Goal: Information Seeking & Learning: Learn about a topic

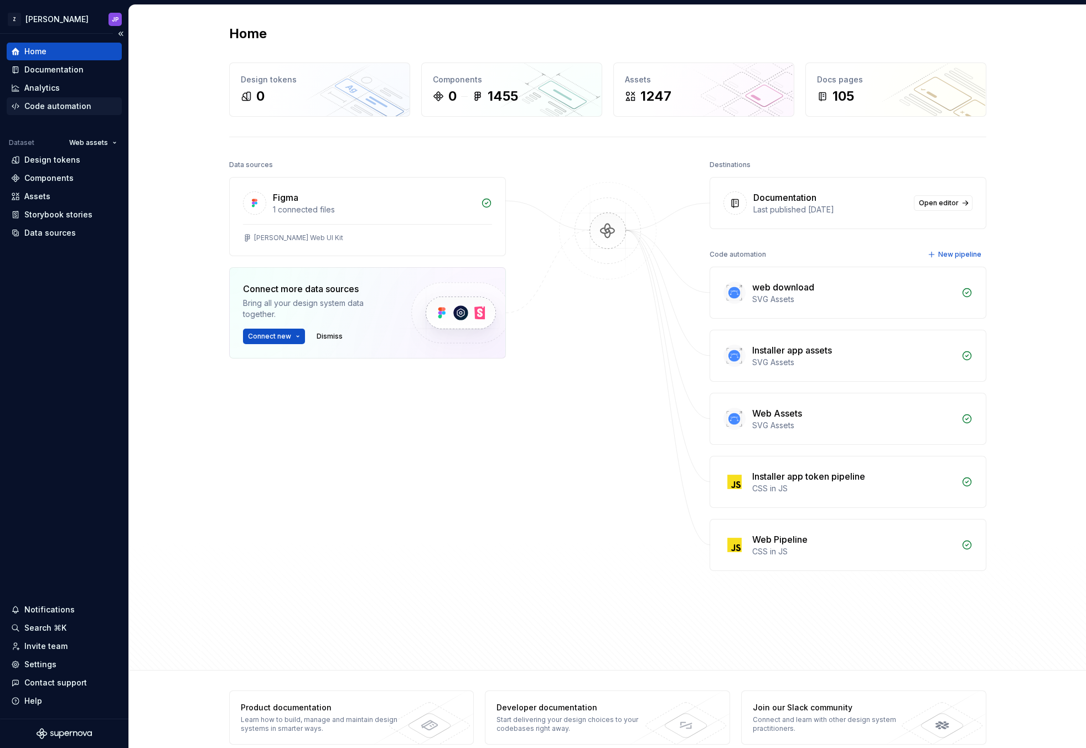
click at [78, 107] on div "Code automation" at bounding box center [57, 106] width 67 height 11
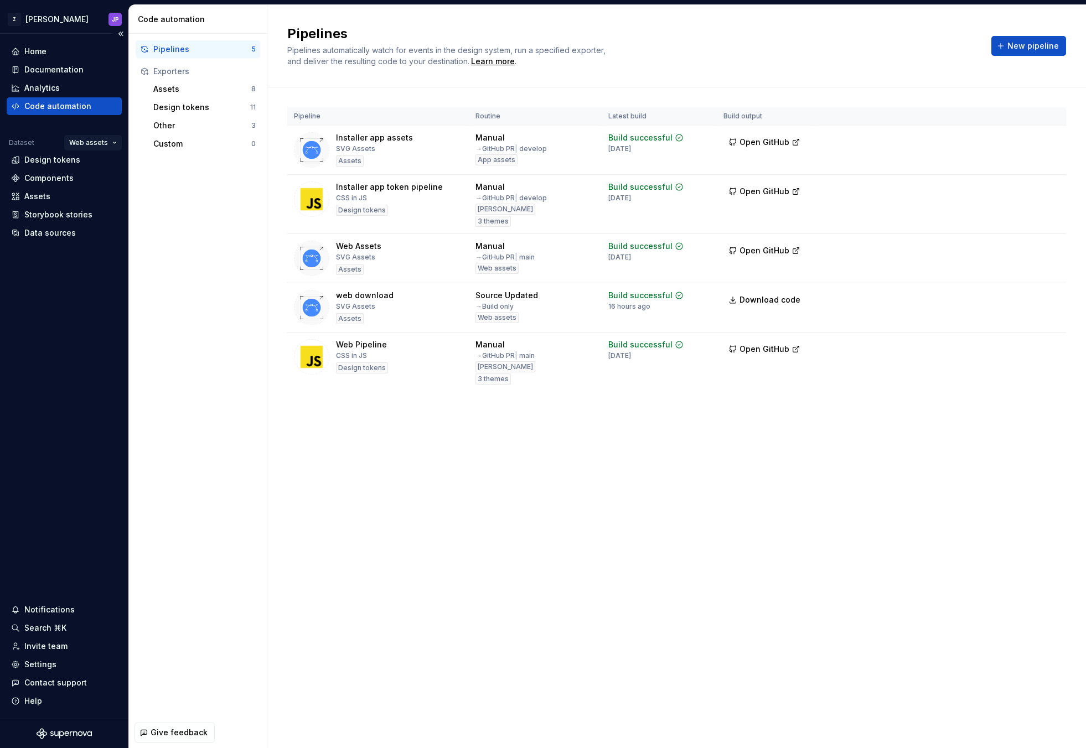
click at [84, 149] on html "Z [PERSON_NAME] Home Documentation Analytics Code automation Dataset Web assets…" at bounding box center [543, 374] width 1086 height 748
click at [32, 156] on html "Z [PERSON_NAME] Home Documentation Analytics Code automation Dataset Web assets…" at bounding box center [543, 374] width 1086 height 748
click at [32, 156] on div "Design tokens" at bounding box center [52, 159] width 56 height 11
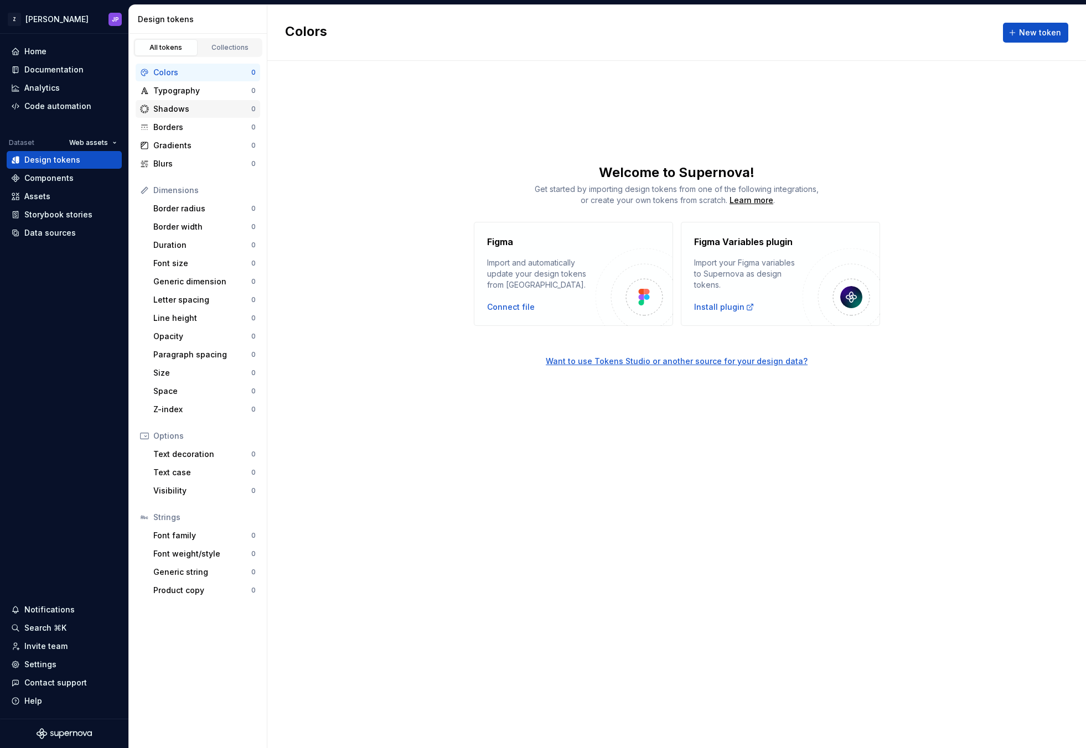
click at [184, 106] on div "Shadows" at bounding box center [202, 109] width 98 height 11
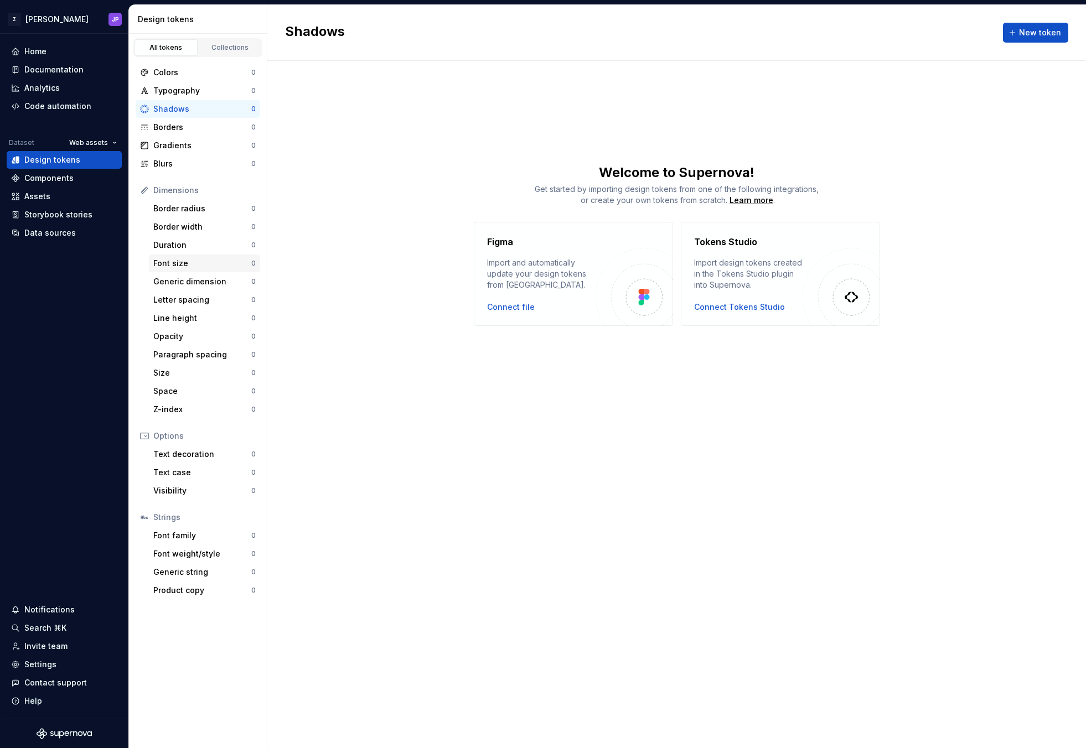
click at [190, 267] on div "Font size" at bounding box center [202, 263] width 98 height 11
click at [192, 246] on div "Duration" at bounding box center [202, 245] width 98 height 11
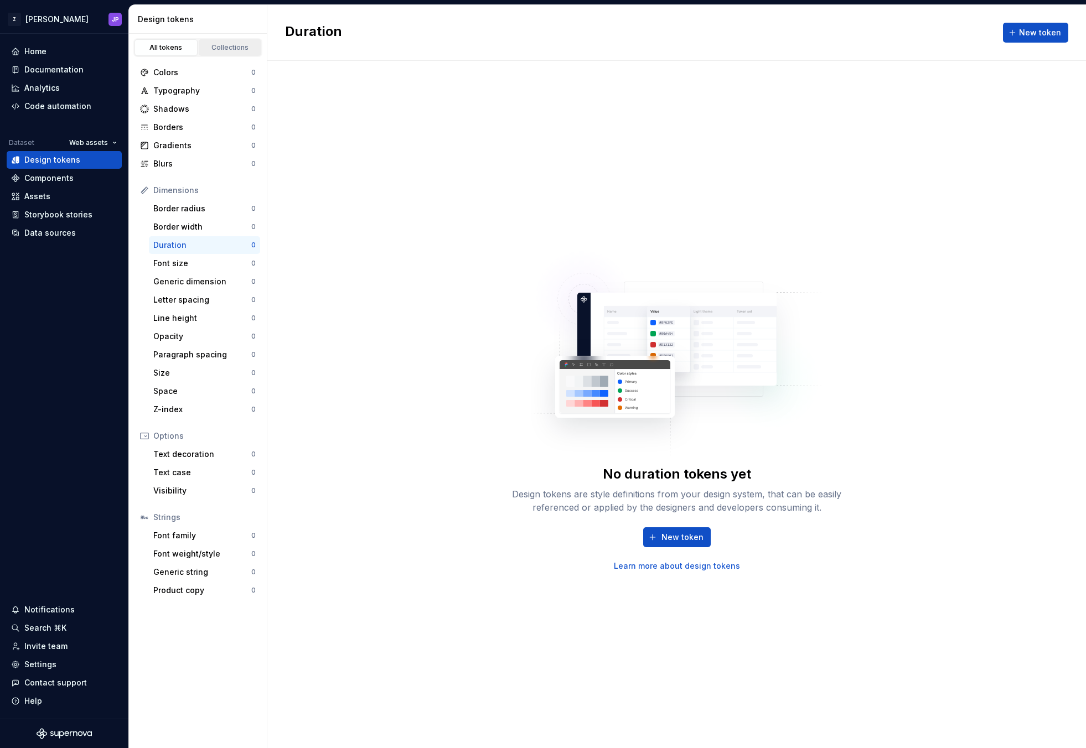
click at [245, 54] on link "Collections" at bounding box center [230, 47] width 63 height 17
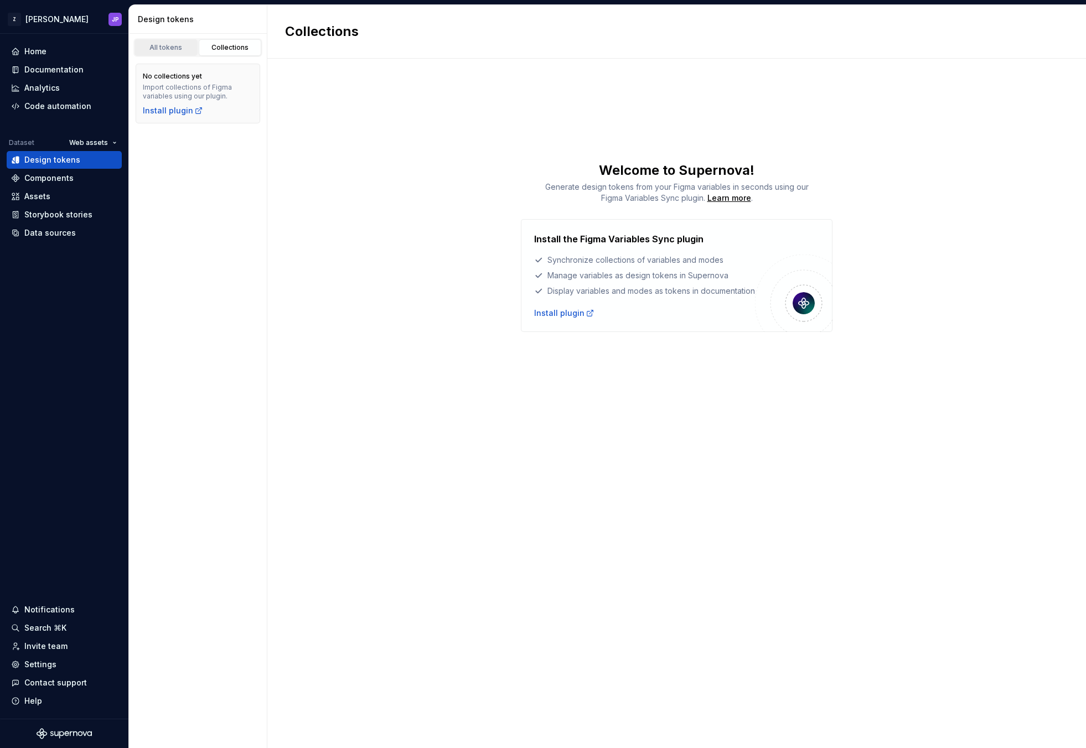
click at [182, 51] on div "All tokens" at bounding box center [165, 47] width 55 height 9
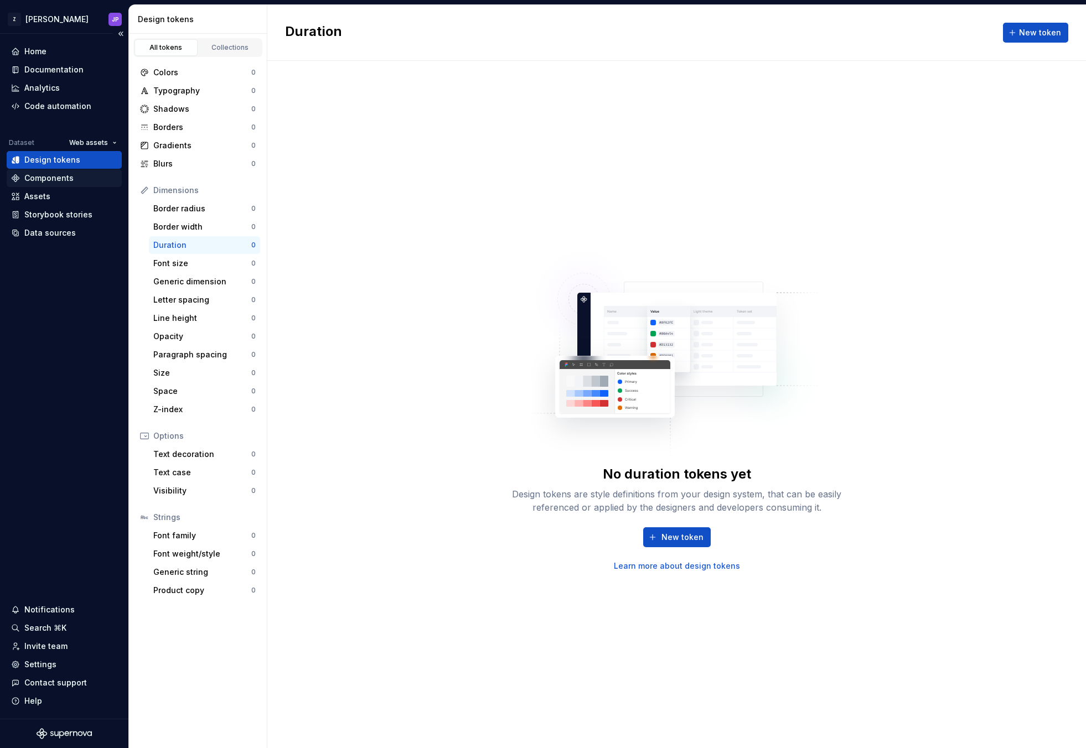
click at [69, 175] on div "Components" at bounding box center [48, 178] width 49 height 11
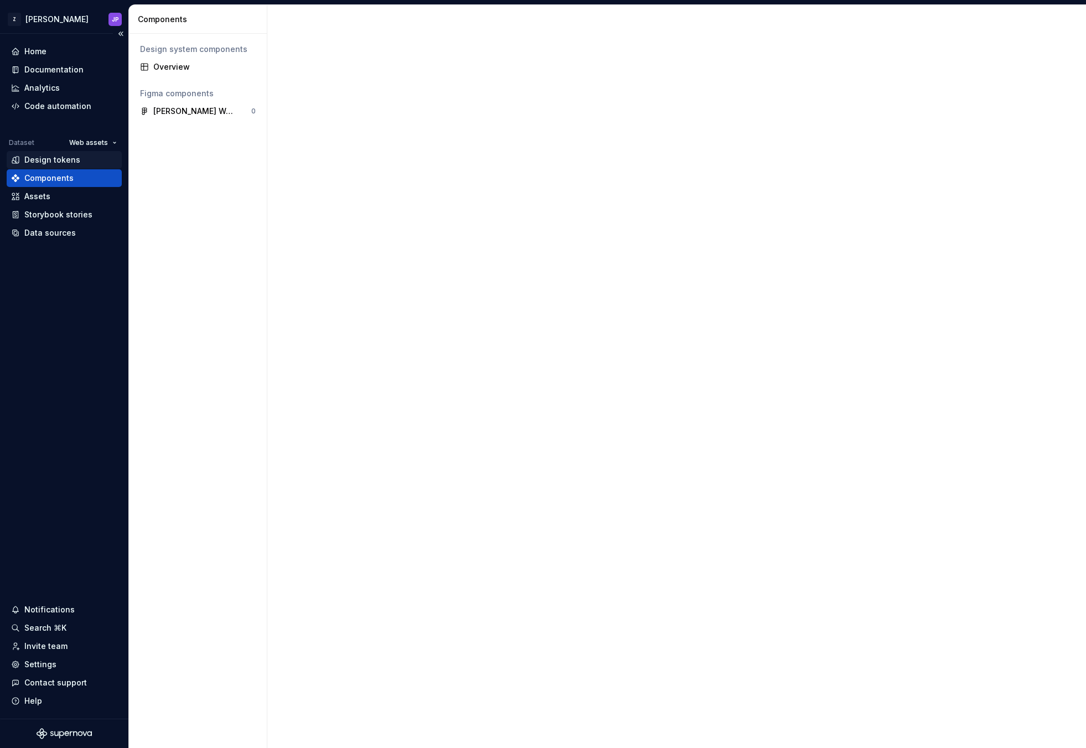
click at [71, 164] on div "Design tokens" at bounding box center [52, 159] width 56 height 11
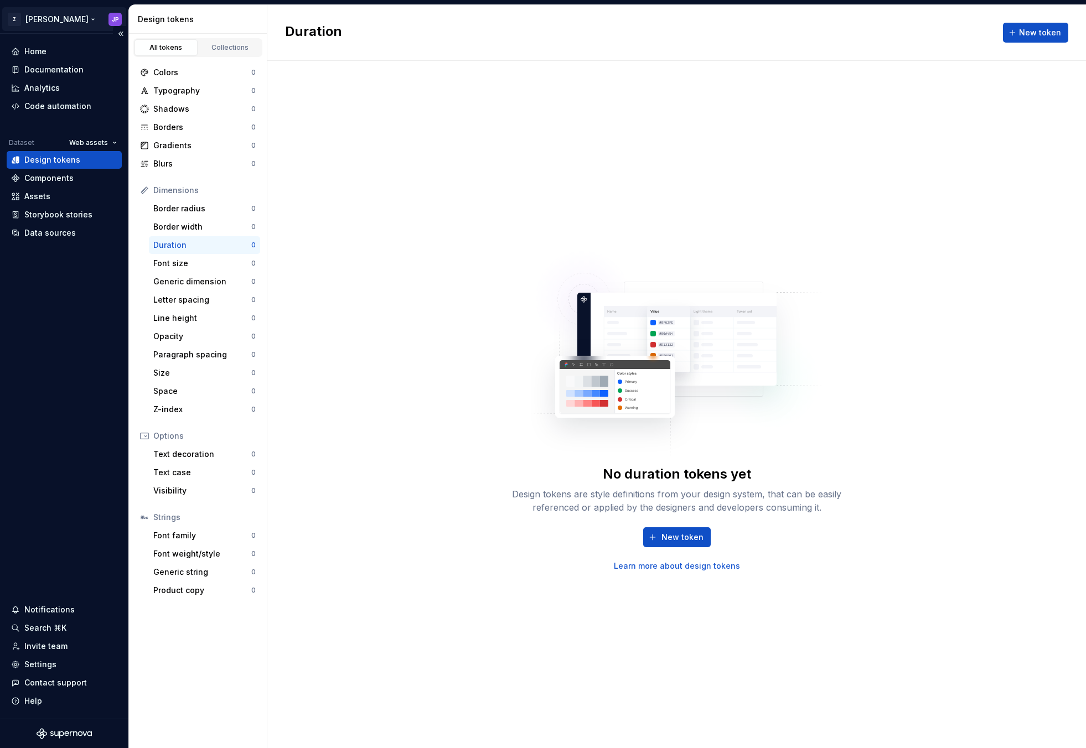
click at [116, 15] on html "Z [PERSON_NAME] Home Documentation Analytics Code automation Dataset Web assets…" at bounding box center [543, 374] width 1086 height 748
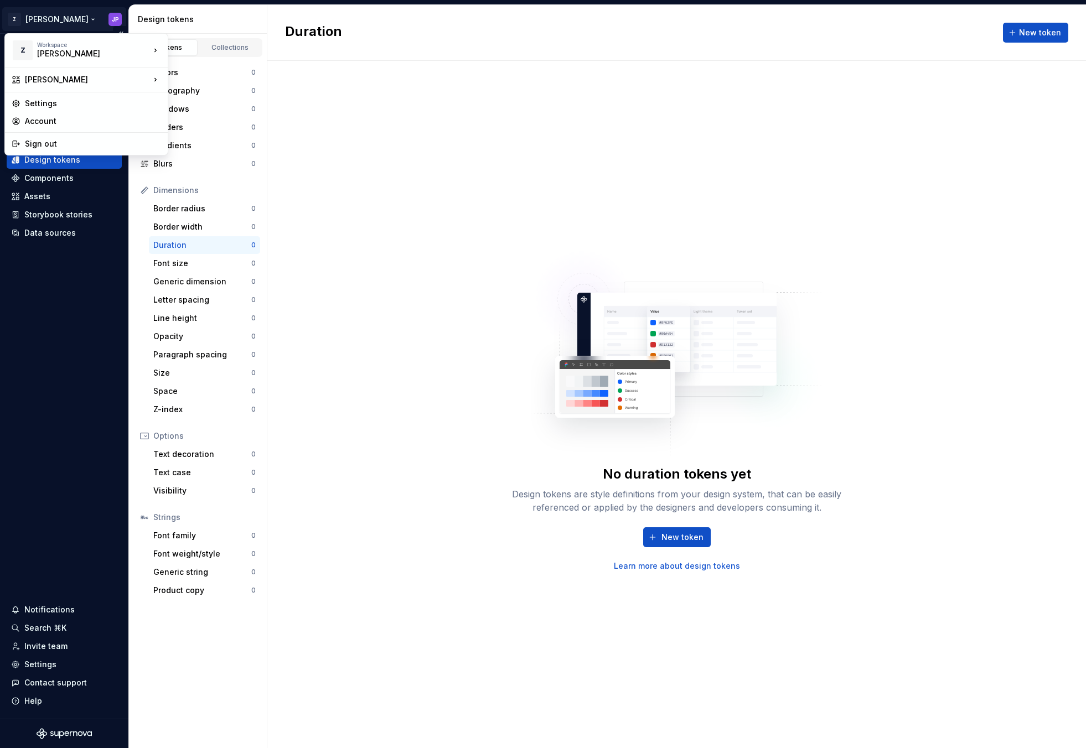
click at [116, 15] on html "Z [PERSON_NAME] Home Documentation Analytics Code automation Dataset Web assets…" at bounding box center [543, 374] width 1086 height 748
